Goal: Information Seeking & Learning: Learn about a topic

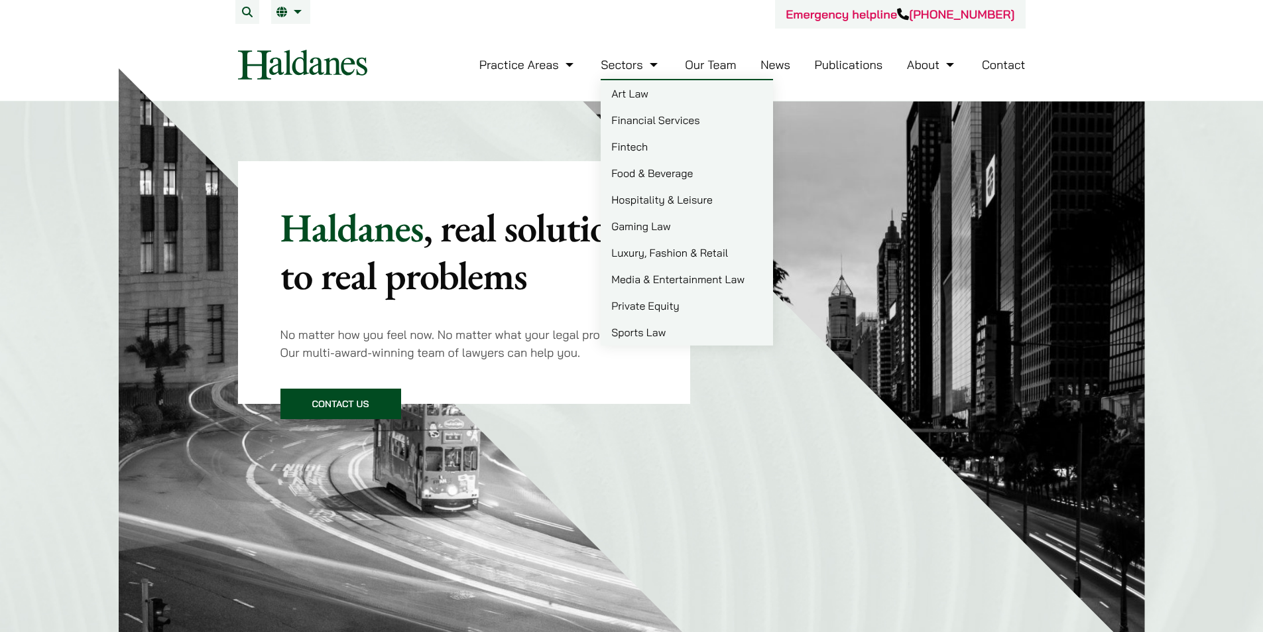
click at [640, 58] on link "Sectors" at bounding box center [631, 64] width 60 height 15
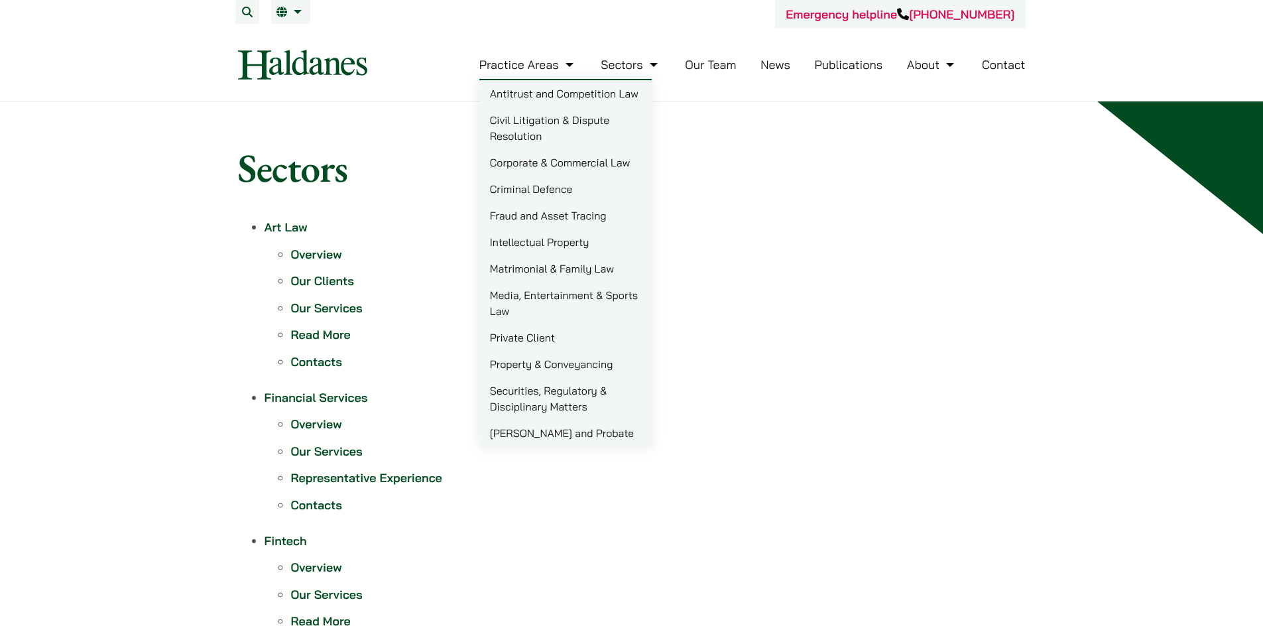
click at [296, 82] on nav "Practice Areas Antitrust and Competition Law Civil Litigation & Dispute Resolut…" at bounding box center [632, 65] width 788 height 72
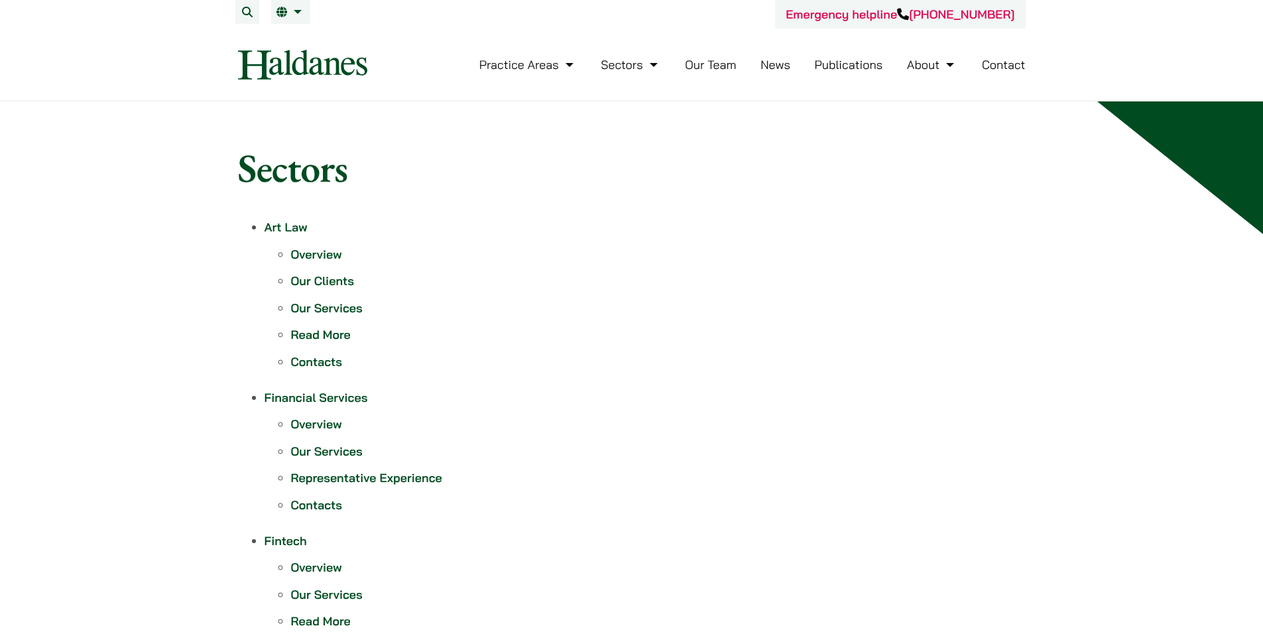
click at [319, 62] on img at bounding box center [302, 65] width 129 height 30
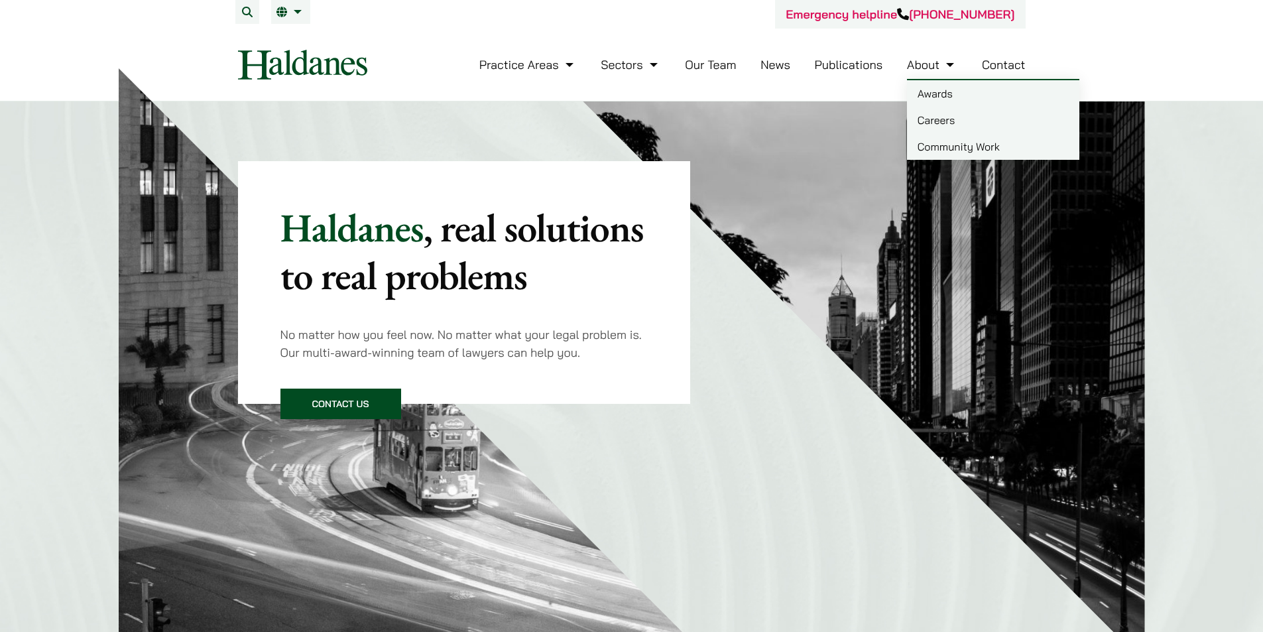
click at [943, 122] on link "Careers" at bounding box center [993, 120] width 172 height 27
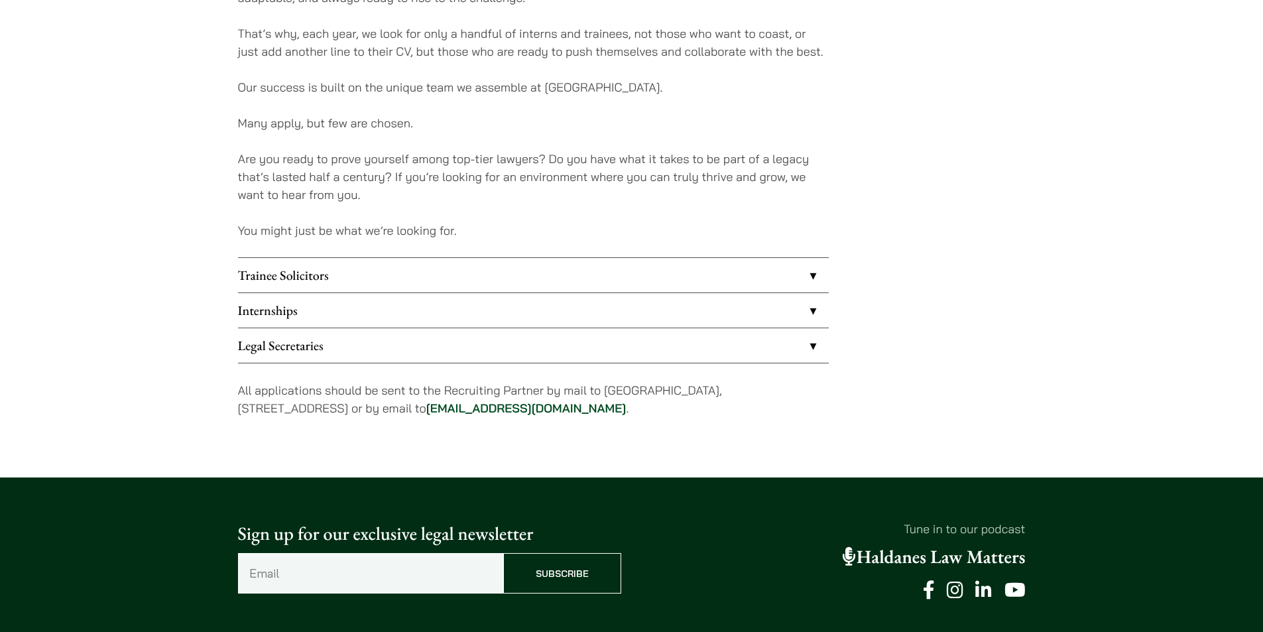
scroll to position [994, 0]
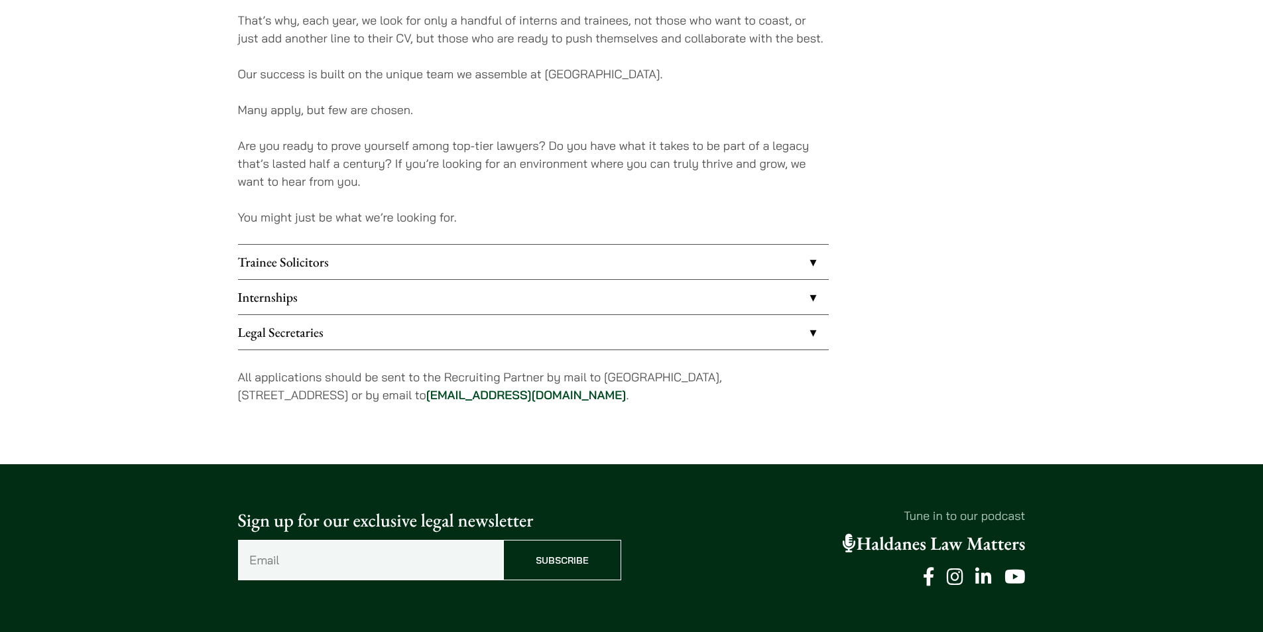
click at [361, 302] on link "Internships" at bounding box center [533, 297] width 591 height 34
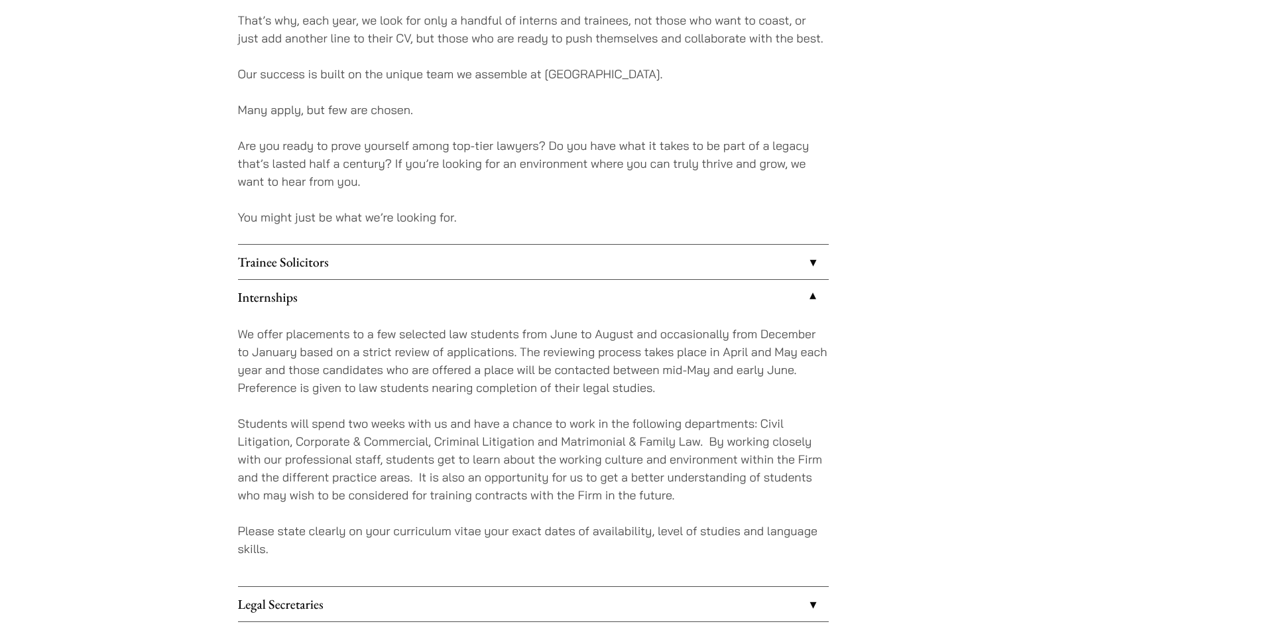
click at [362, 300] on link "Internships" at bounding box center [533, 297] width 591 height 34
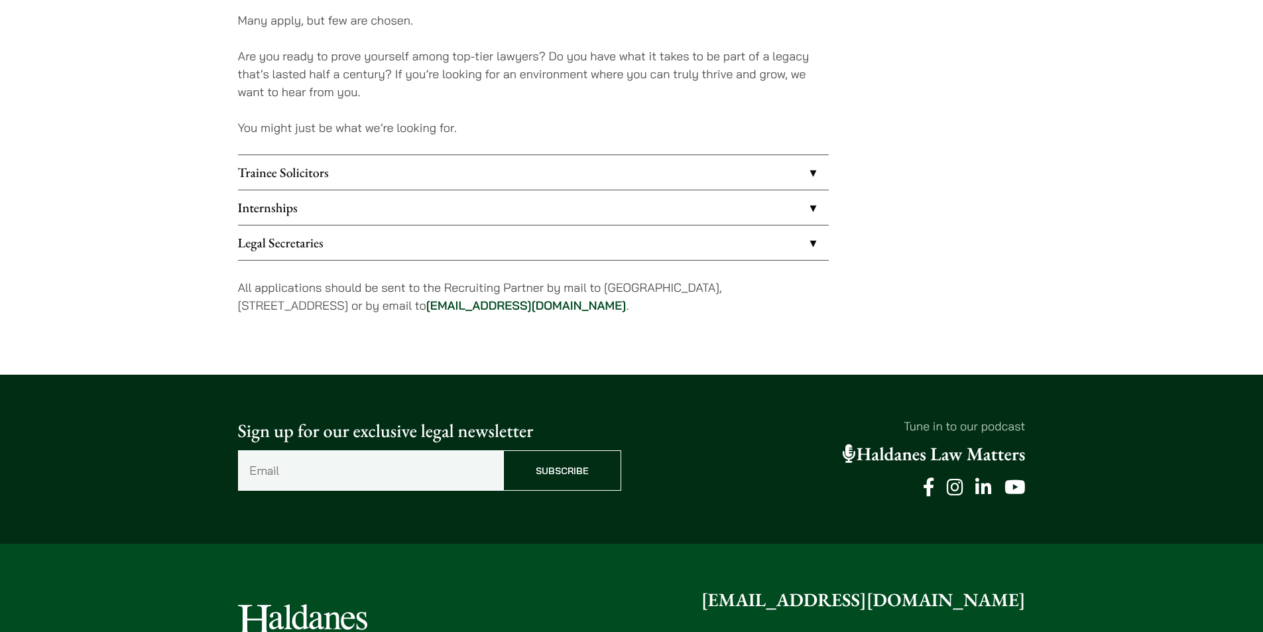
scroll to position [1061, 0]
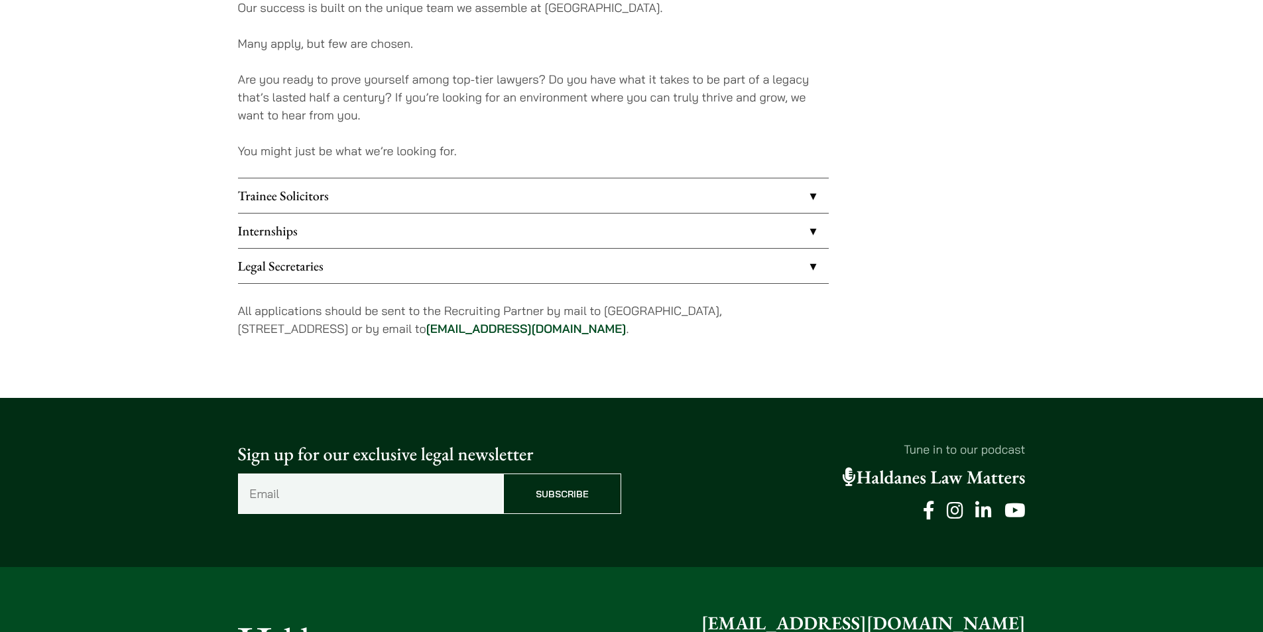
click at [735, 265] on link "Legal Secretaries" at bounding box center [533, 266] width 591 height 34
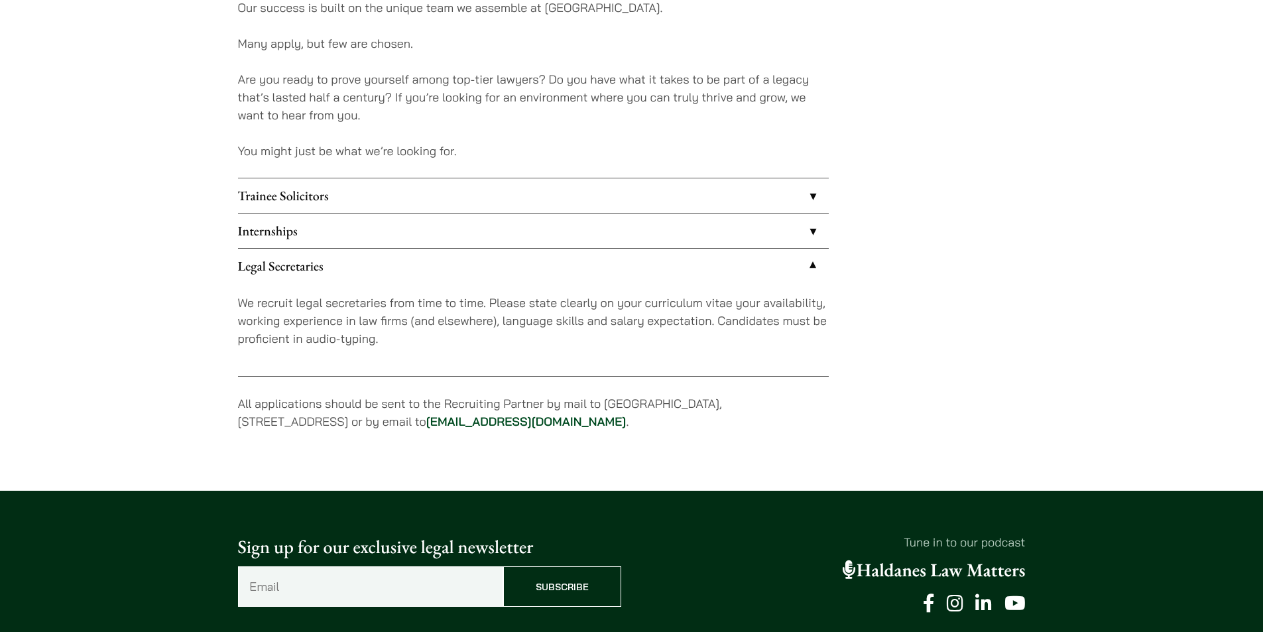
click at [511, 261] on link "Legal Secretaries" at bounding box center [533, 266] width 591 height 34
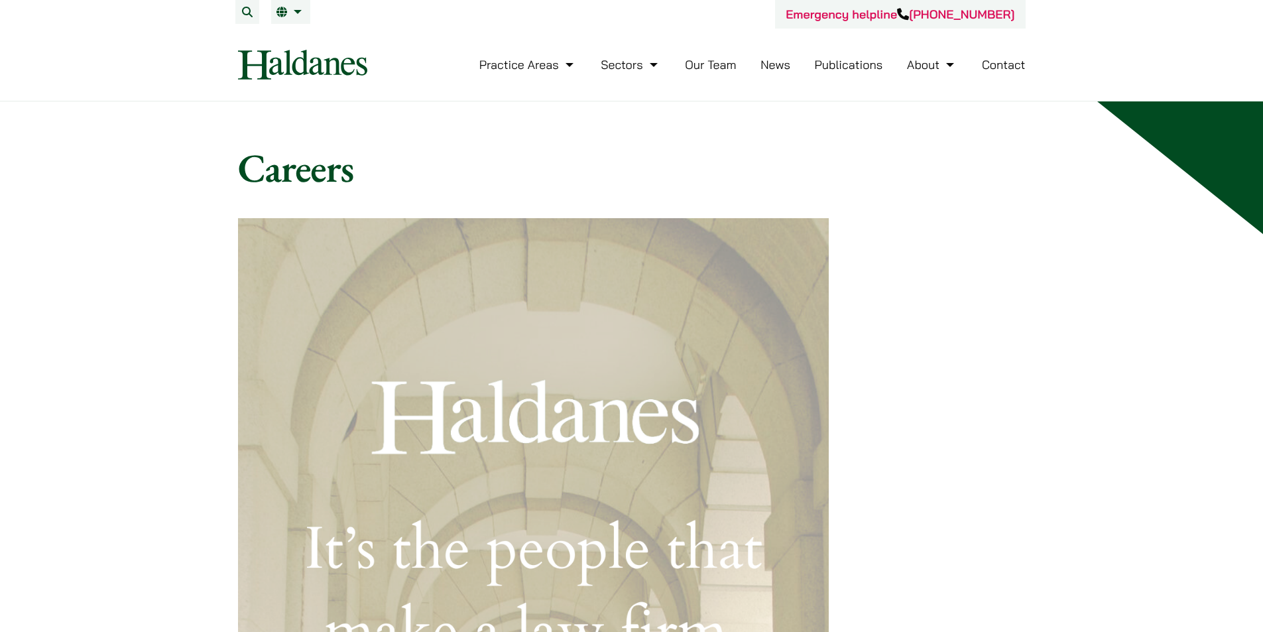
click at [696, 68] on link "Our Team" at bounding box center [710, 64] width 51 height 15
